Goal: Information Seeking & Learning: Check status

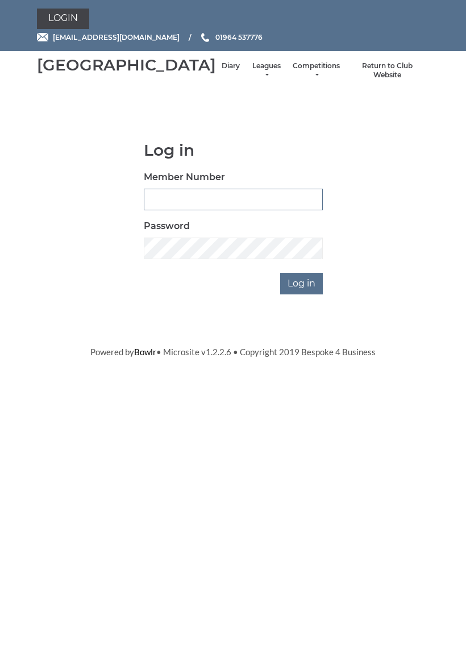
type input "0927"
click at [302, 294] on input "Log in" at bounding box center [301, 284] width 43 height 22
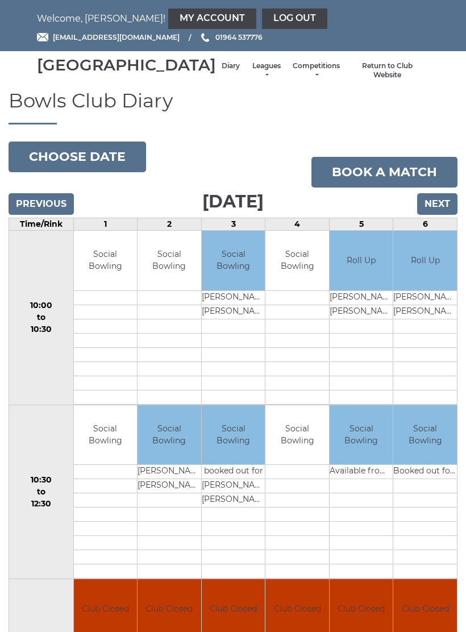
click at [246, 74] on li "Leagues Club leagues - Winter 2025-6 Club leagues - Summer 2025 Club leagues - …" at bounding box center [266, 71] width 41 height 30
click at [385, 74] on li "Return to Club Website" at bounding box center [388, 71] width 84 height 30
click at [168, 13] on link "My Account" at bounding box center [212, 19] width 88 height 20
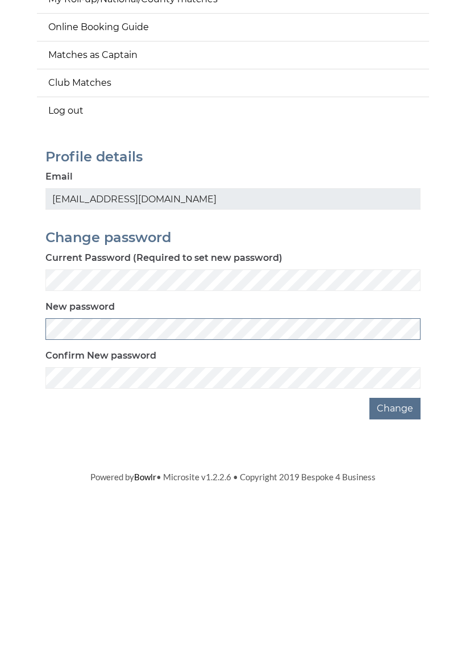
scroll to position [57, 0]
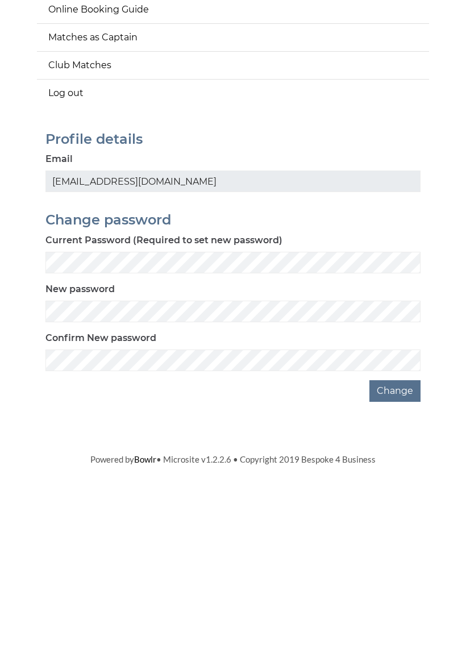
click at [405, 572] on button "Change" at bounding box center [394, 583] width 51 height 22
click at [406, 572] on button "Change" at bounding box center [394, 583] width 51 height 22
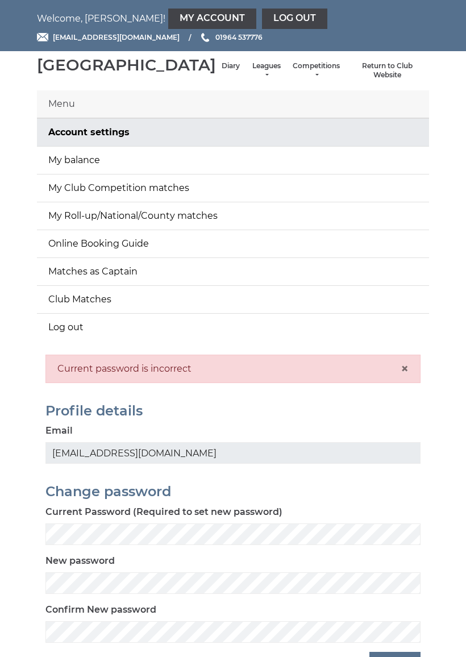
click at [251, 76] on link "Leagues" at bounding box center [266, 70] width 30 height 19
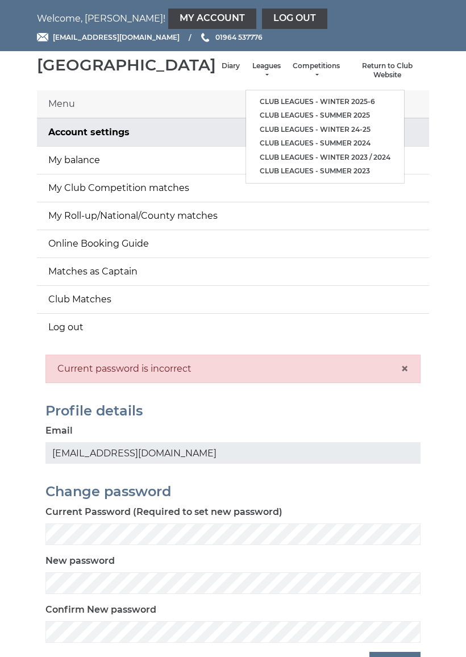
click at [289, 100] on link "Club leagues - Winter 2025-6" at bounding box center [325, 102] width 158 height 14
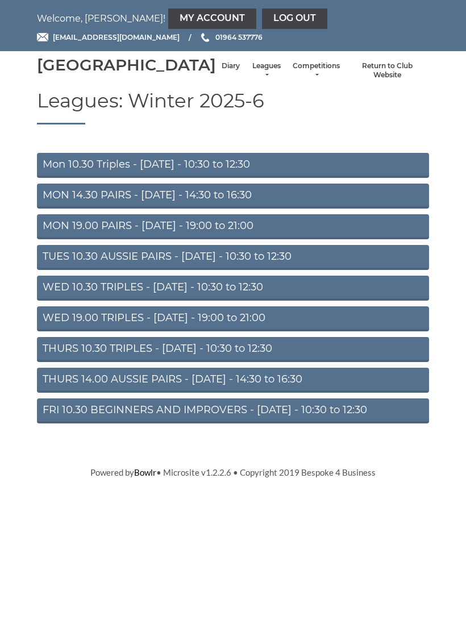
click at [217, 176] on link "Mon 10.30 Triples - [DATE] - 10:30 to 12:30" at bounding box center [233, 165] width 392 height 25
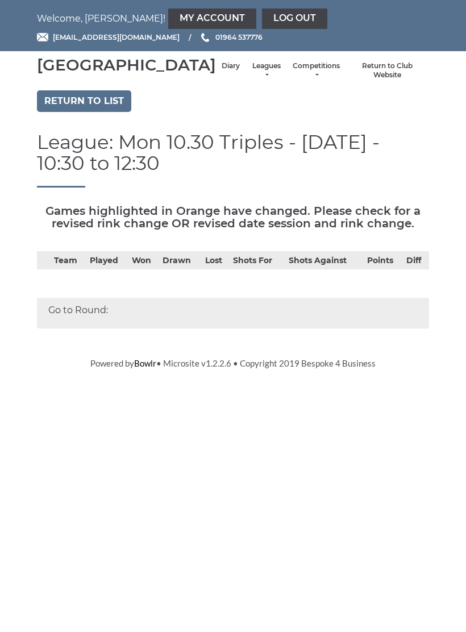
click at [87, 322] on div "Go to Round:" at bounding box center [233, 313] width 392 height 31
click at [211, 327] on div "Go to Round:" at bounding box center [233, 313] width 392 height 31
click at [262, 14] on link "Log out" at bounding box center [294, 19] width 65 height 20
